Goal: Information Seeking & Learning: Learn about a topic

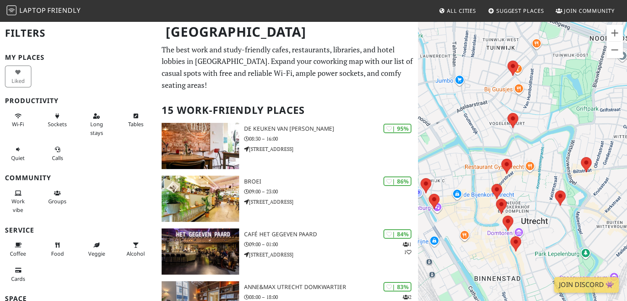
drag, startPoint x: 529, startPoint y: 75, endPoint x: 484, endPoint y: 61, distance: 46.7
click at [484, 61] on div at bounding box center [522, 171] width 209 height 301
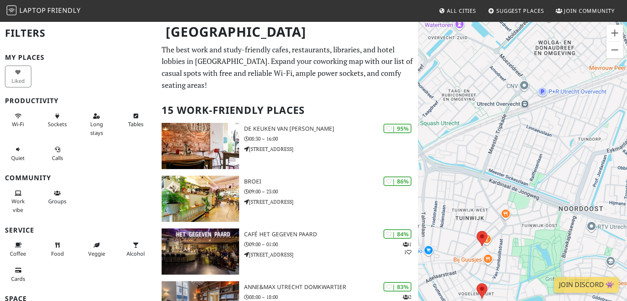
drag, startPoint x: 556, startPoint y: 124, endPoint x: 526, endPoint y: 292, distance: 170.9
click at [526, 292] on div at bounding box center [522, 171] width 209 height 301
click at [612, 47] on button "Zoom out" at bounding box center [615, 50] width 16 height 16
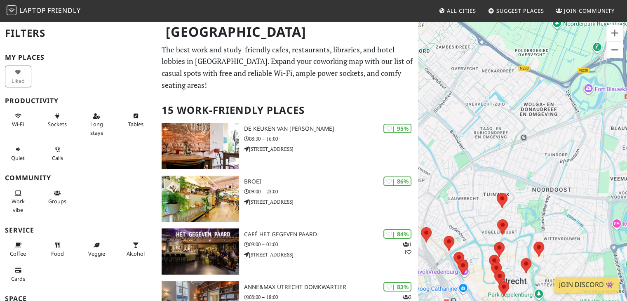
click at [612, 47] on button "Zoom out" at bounding box center [615, 50] width 16 height 16
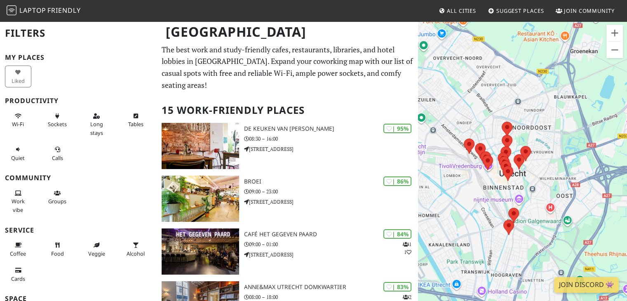
drag, startPoint x: 508, startPoint y: 133, endPoint x: 503, endPoint y: 80, distance: 53.9
click at [503, 80] on div at bounding box center [522, 171] width 209 height 301
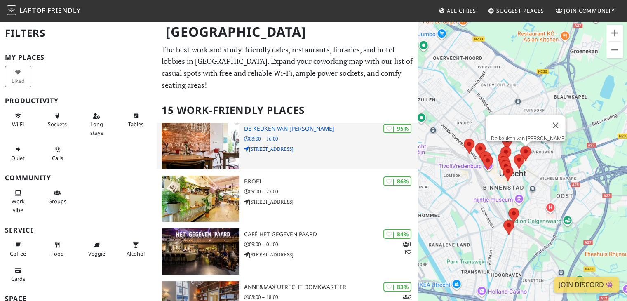
click at [205, 123] on img at bounding box center [200, 146] width 77 height 46
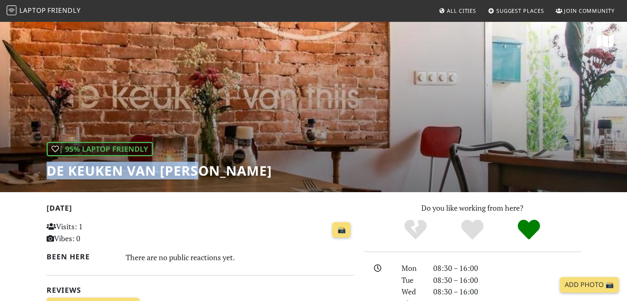
drag, startPoint x: 49, startPoint y: 172, endPoint x: 203, endPoint y: 172, distance: 154.2
click at [202, 173] on div "| 95% Laptop Friendly De keuken van Thijs" at bounding box center [313, 107] width 627 height 172
copy h1 "De keuken van [PERSON_NAME]"
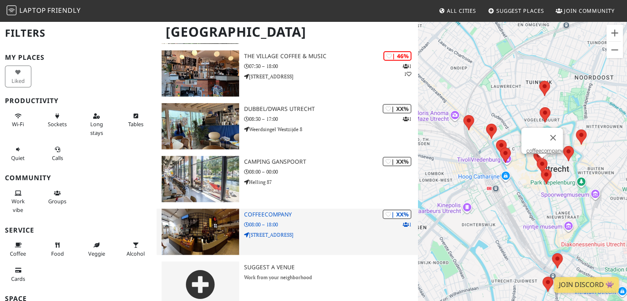
scroll to position [654, 0]
